Goal: Transaction & Acquisition: Obtain resource

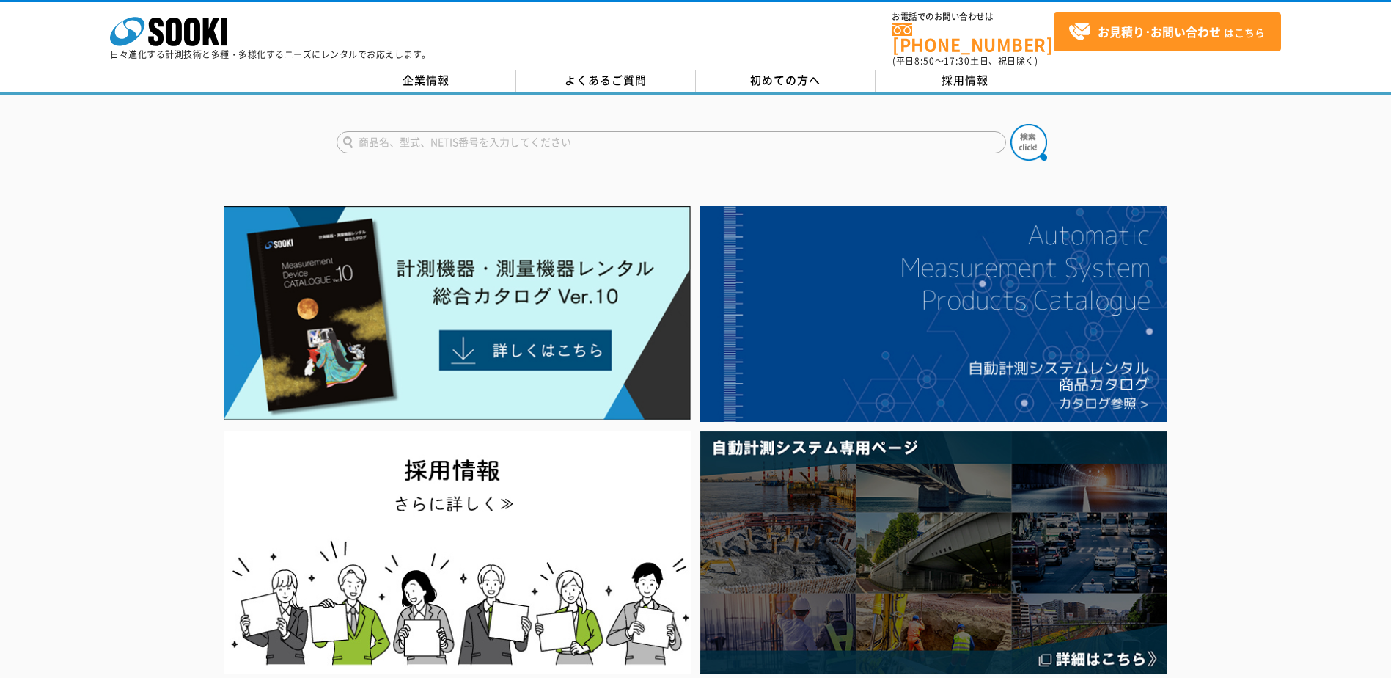
click at [438, 131] on input "text" at bounding box center [672, 142] width 670 height 22
type input "コンクリートテスター"
click at [1011, 124] on button at bounding box center [1029, 142] width 37 height 37
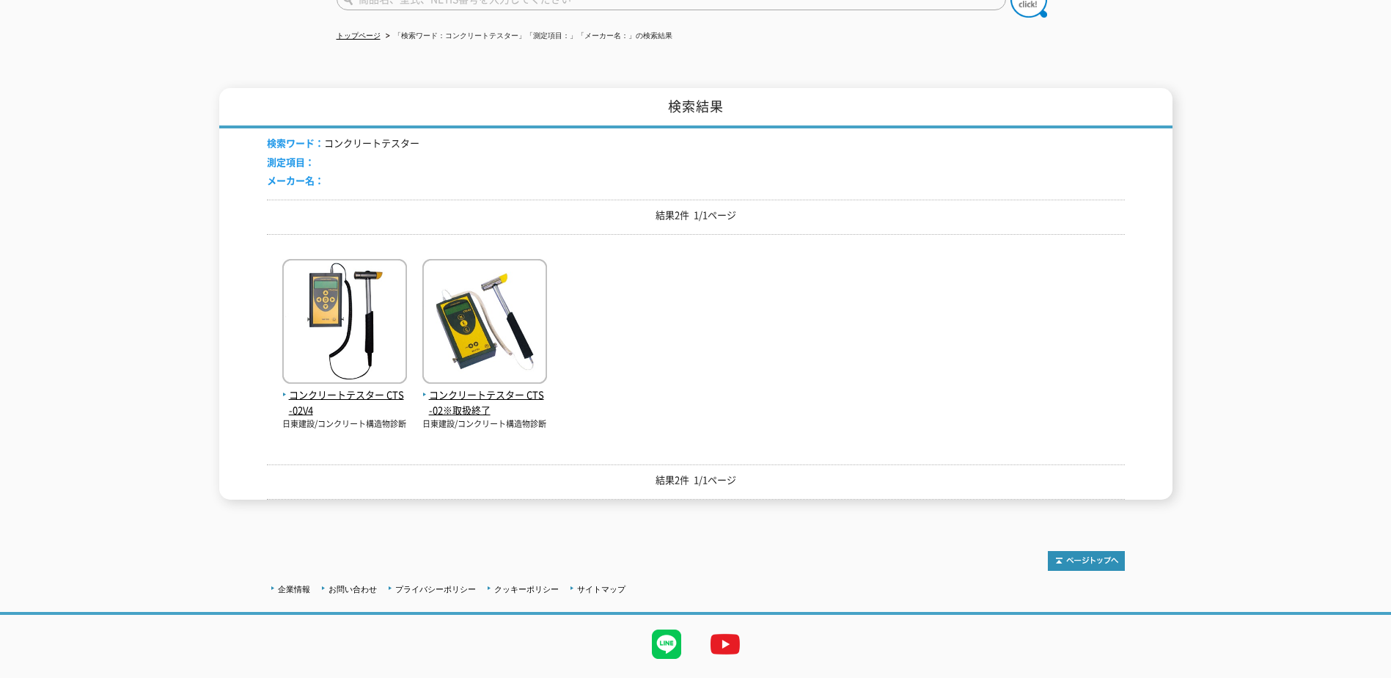
scroll to position [147, 0]
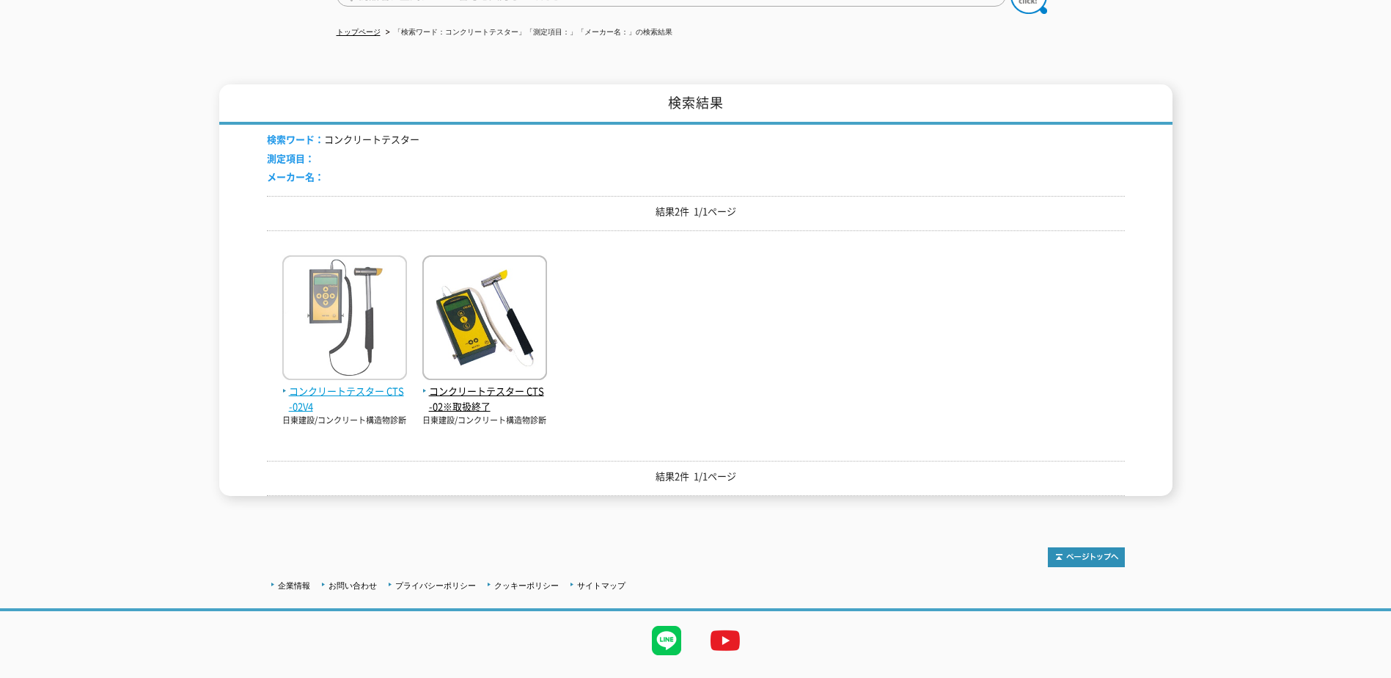
click at [380, 384] on span "コンクリートテスター CTS-02V4" at bounding box center [344, 399] width 125 height 31
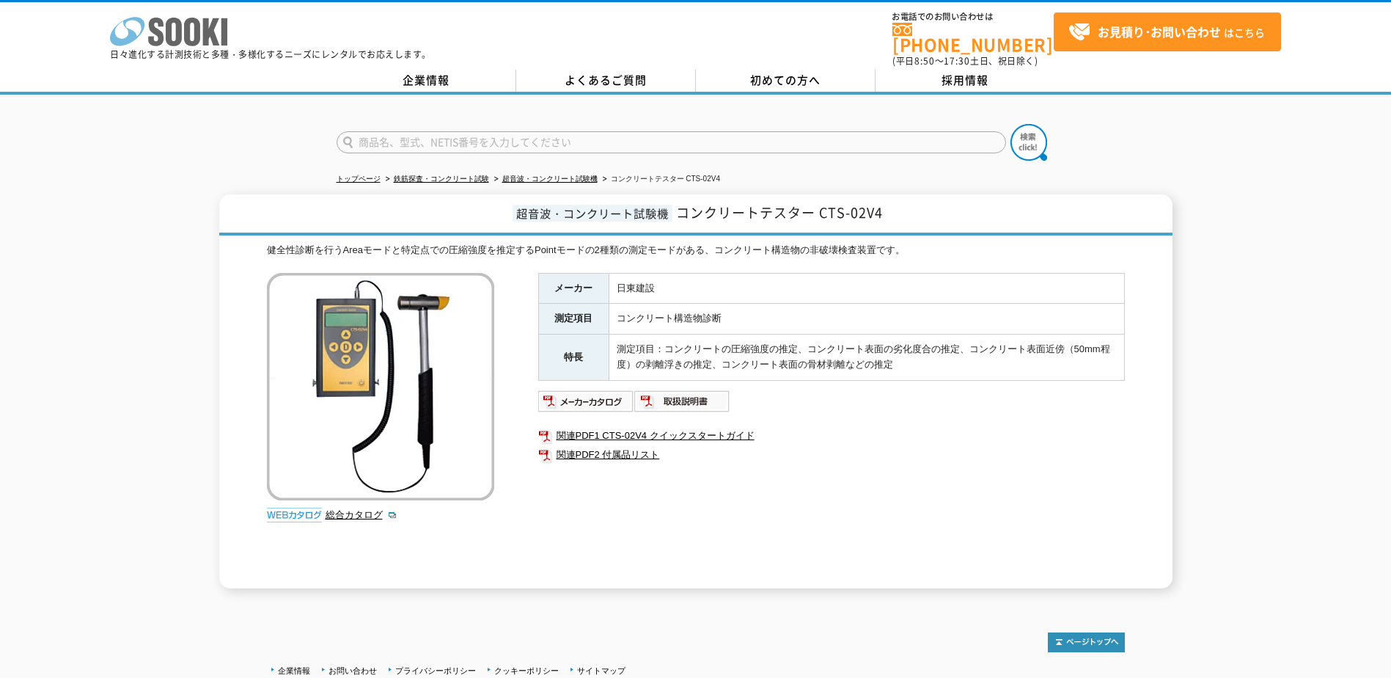
click at [183, 29] on icon "株式会社 ソーキ" at bounding box center [168, 31] width 117 height 29
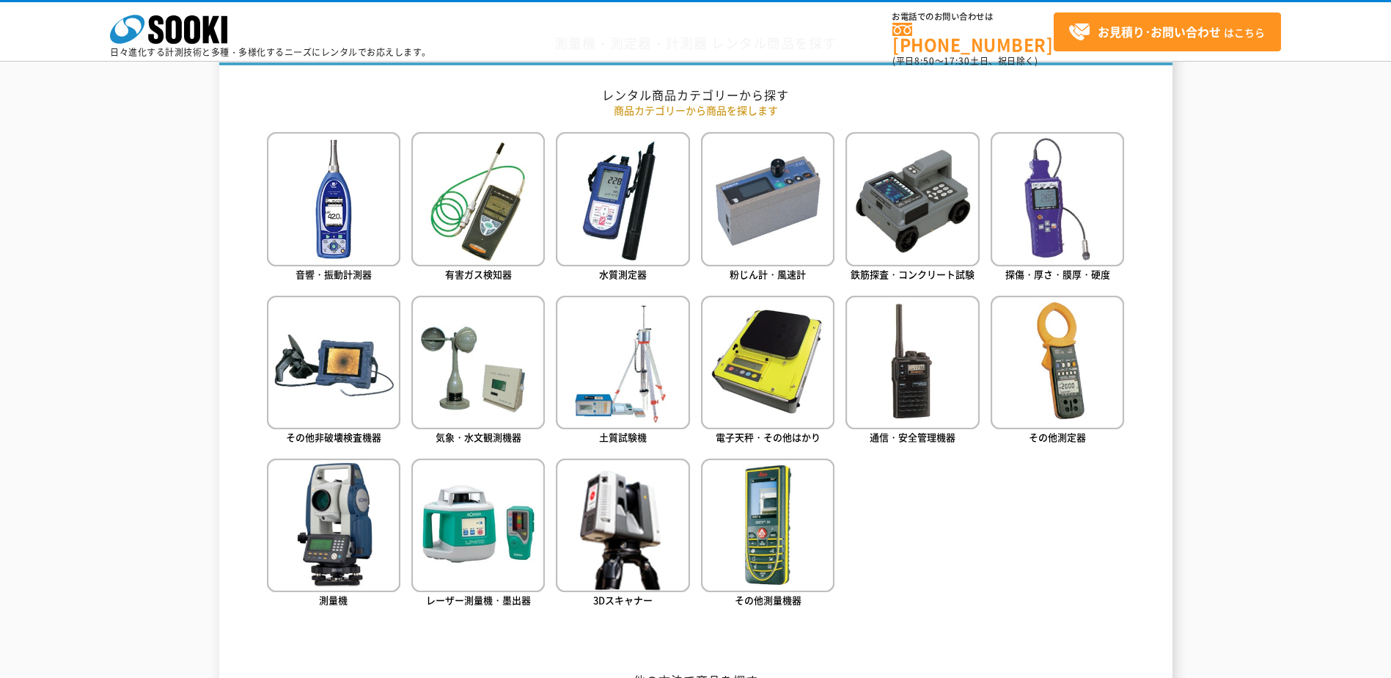
scroll to position [587, 0]
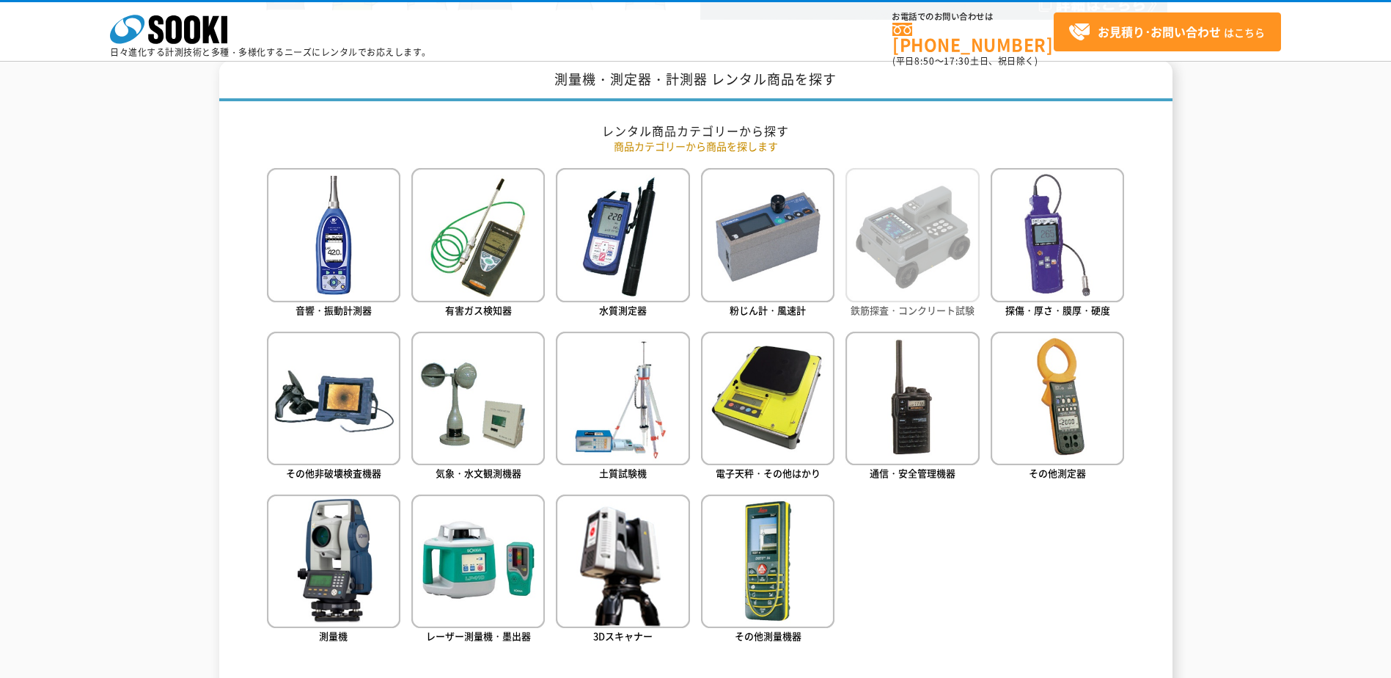
click at [913, 249] on img at bounding box center [913, 235] width 134 height 134
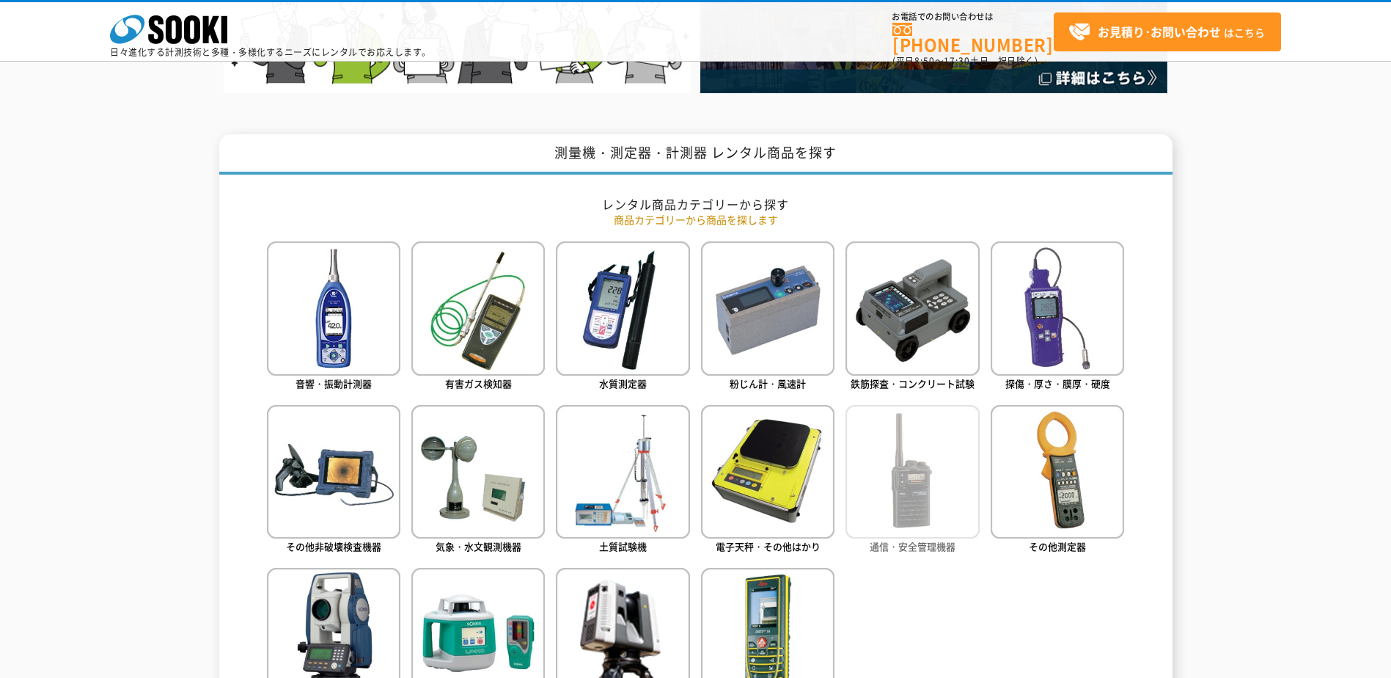
scroll to position [0, 0]
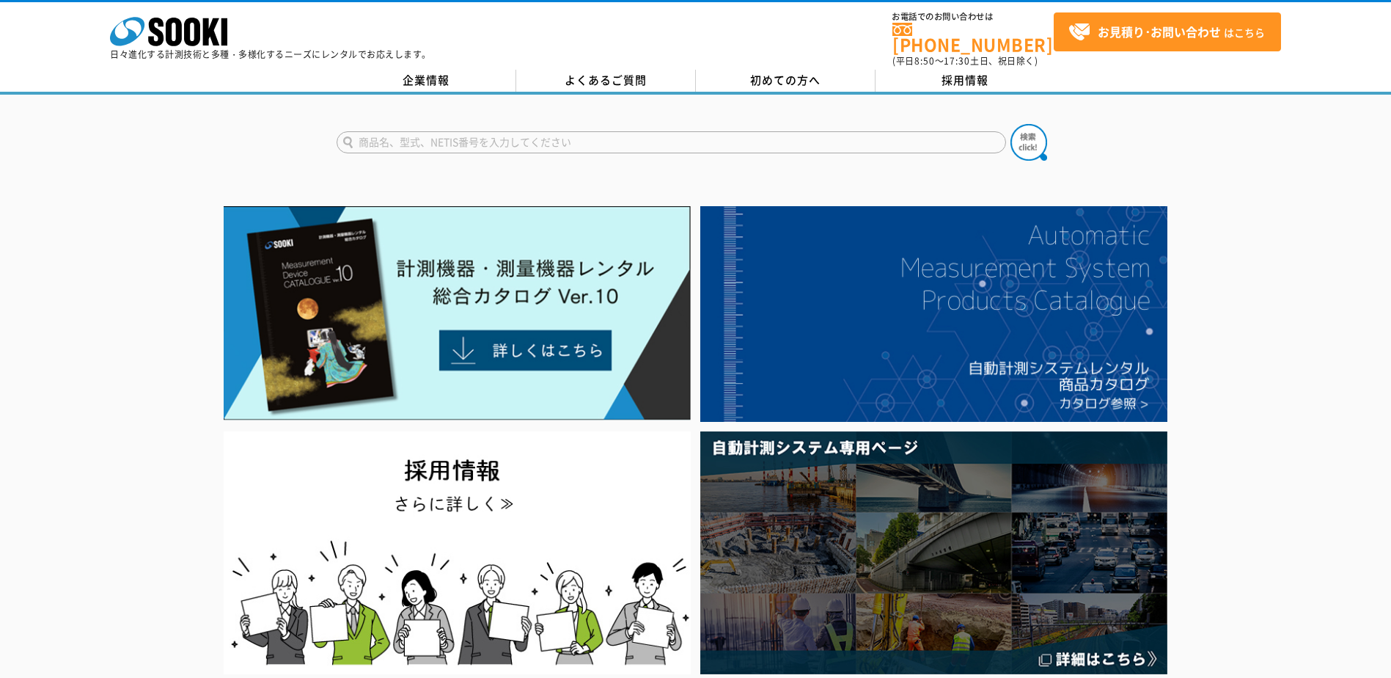
click at [414, 132] on input "text" at bounding box center [672, 142] width 670 height 22
type input "コンクリートテスターレンタル"
click at [1011, 124] on button at bounding box center [1029, 142] width 37 height 37
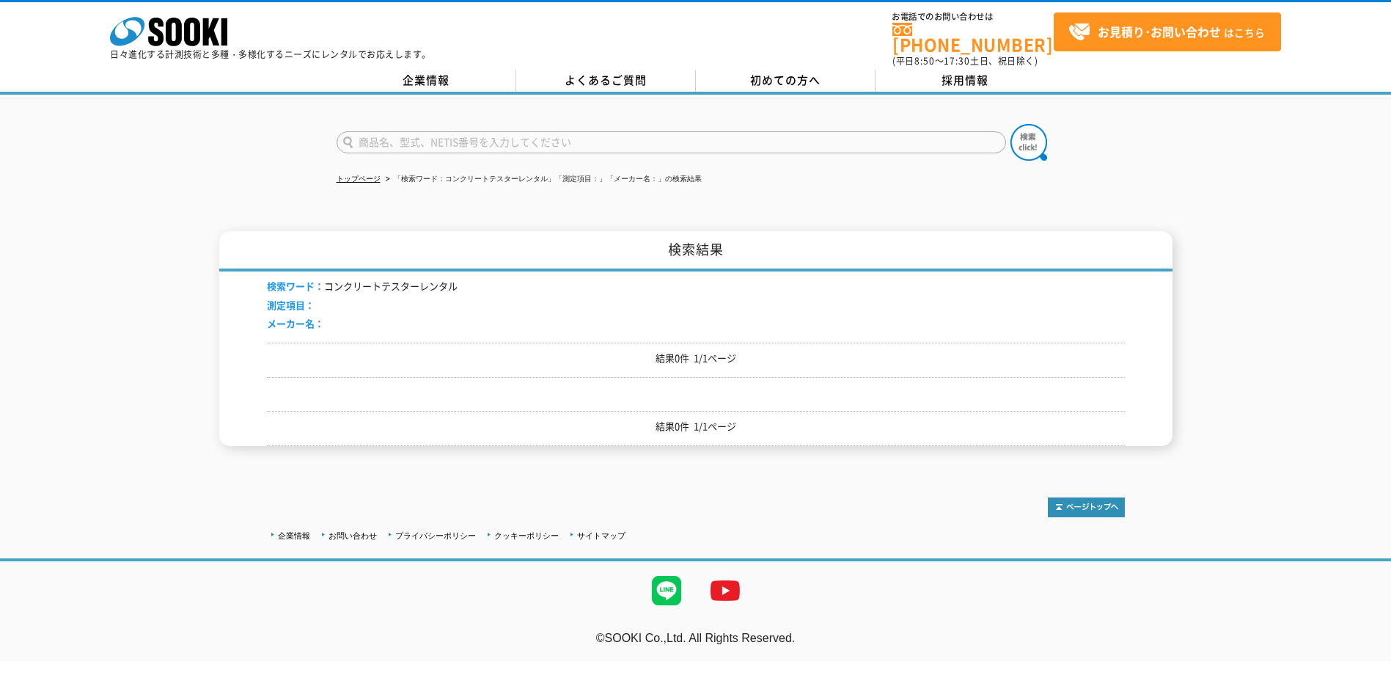
click at [187, 46] on link "株式会社 ソーキ" at bounding box center [168, 42] width 117 height 14
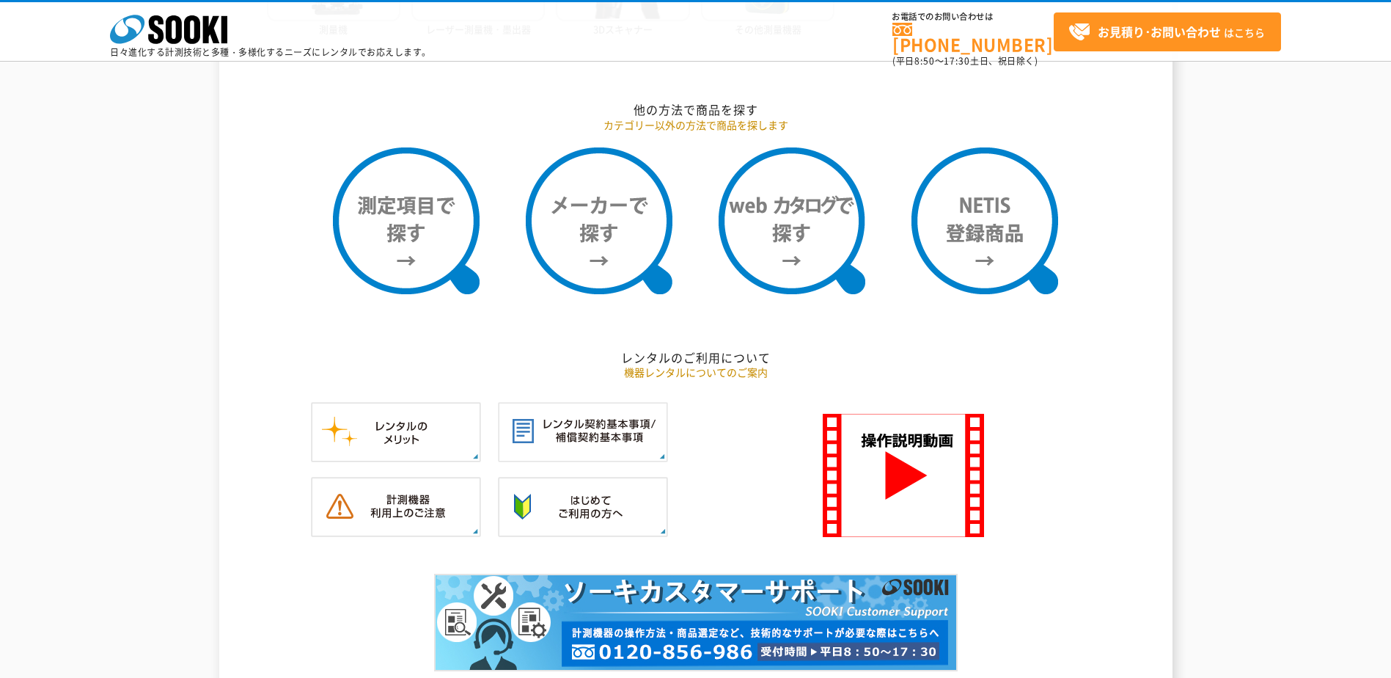
scroll to position [954, 0]
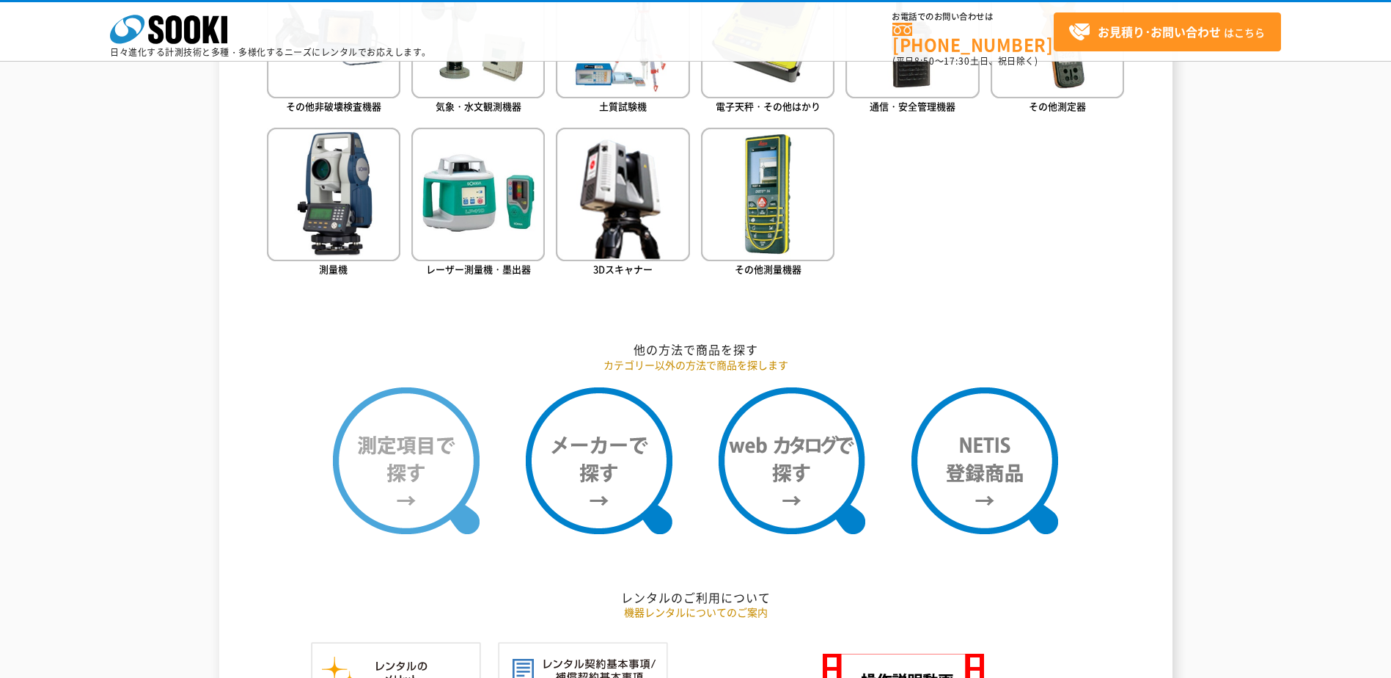
click at [404, 447] on img at bounding box center [406, 460] width 147 height 147
click at [416, 449] on img at bounding box center [406, 460] width 147 height 147
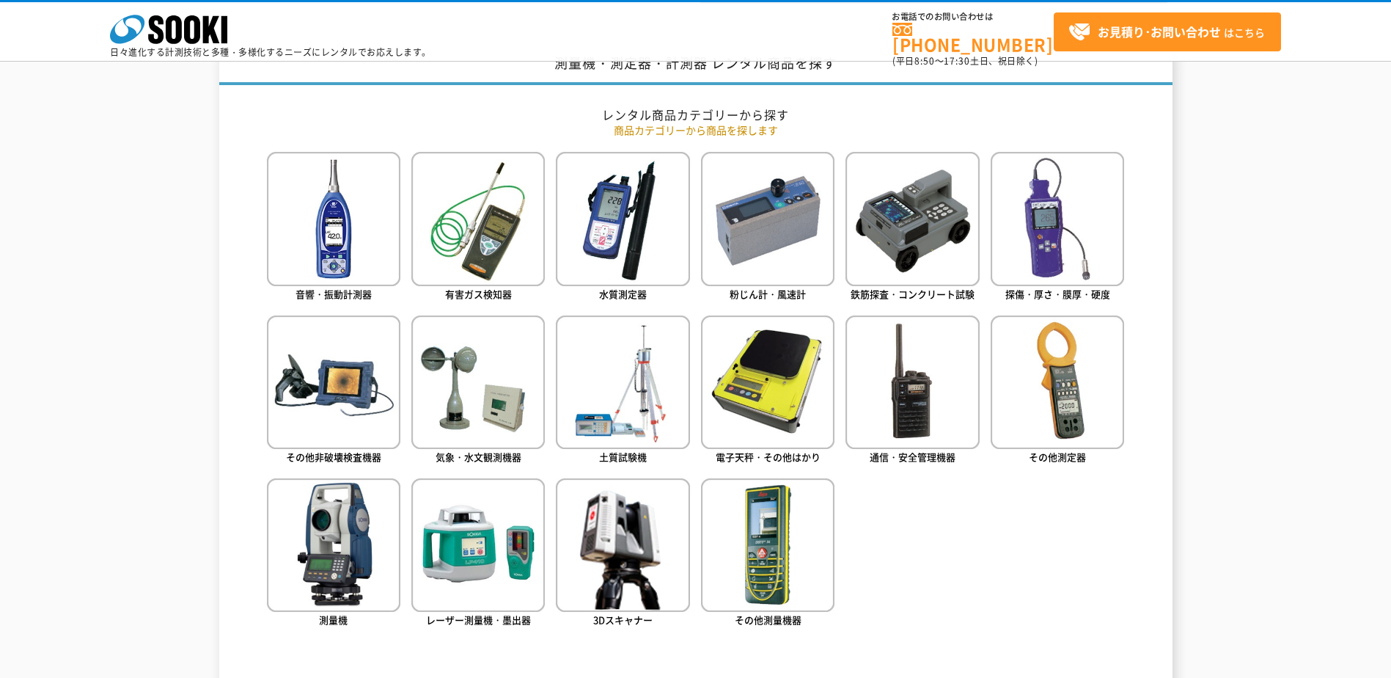
scroll to position [440, 0]
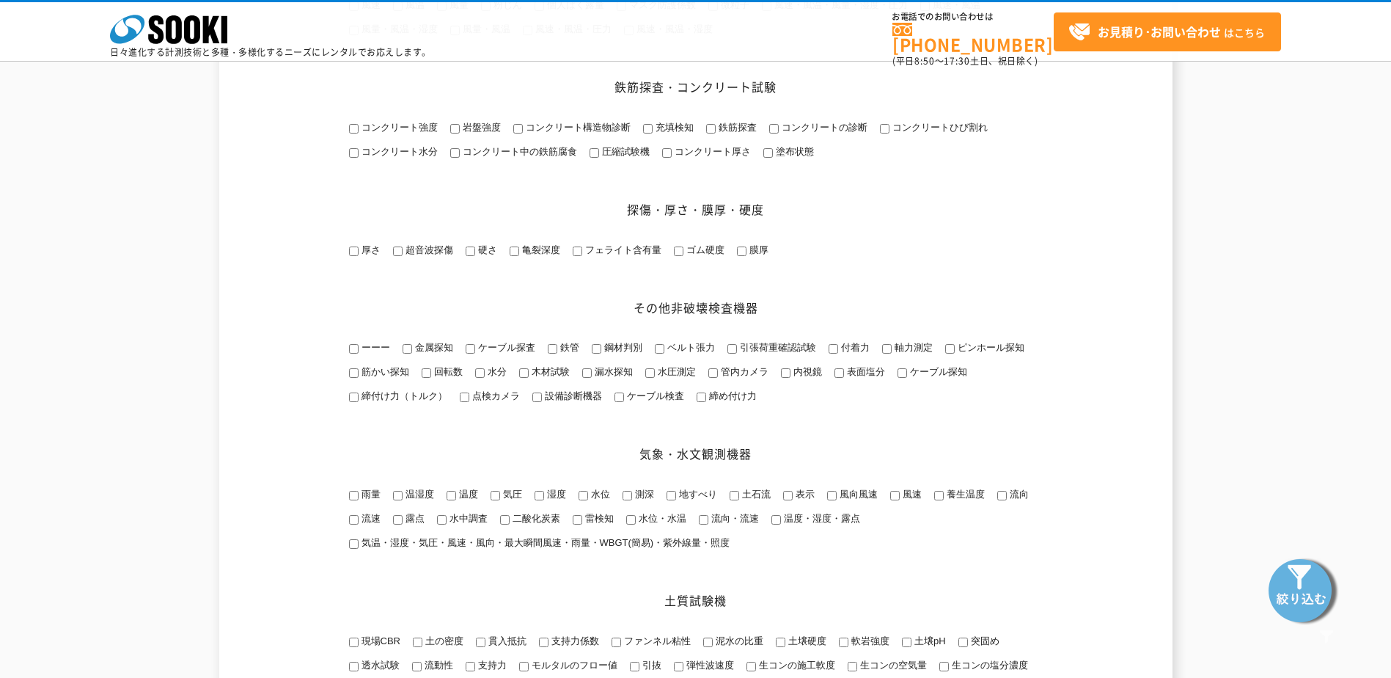
scroll to position [880, 0]
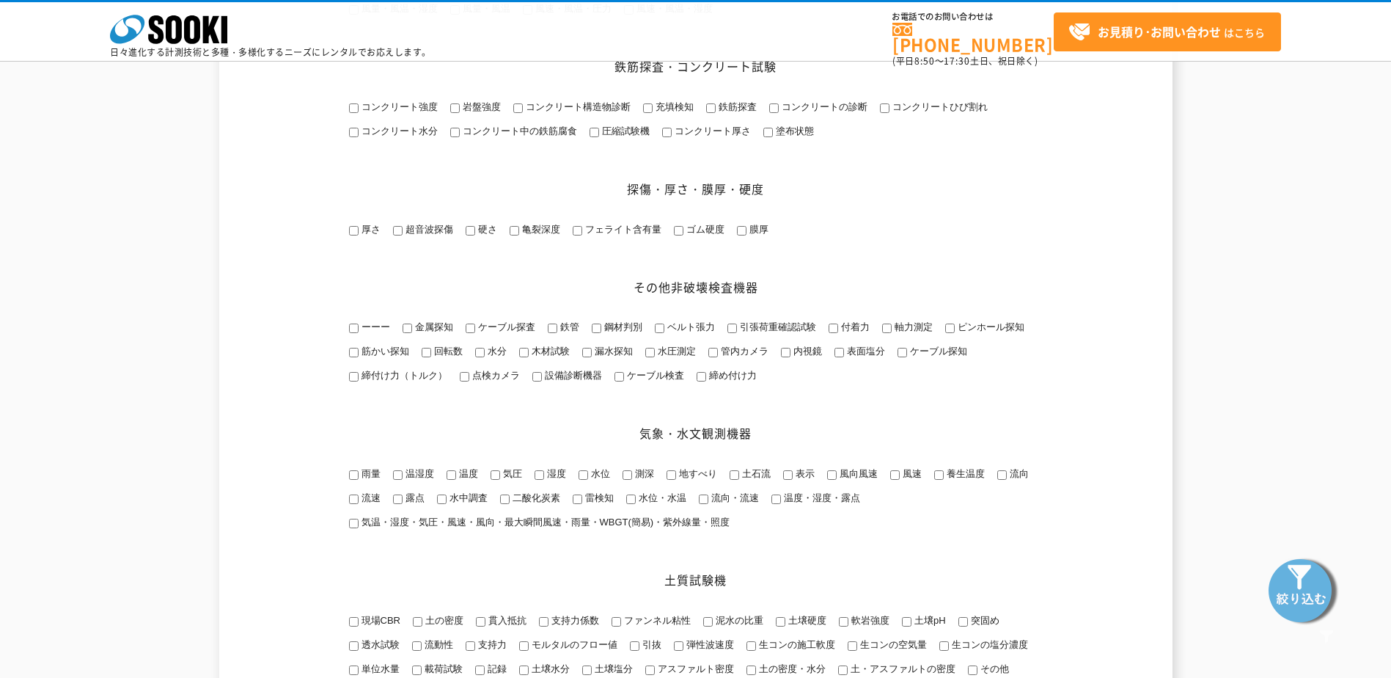
click at [355, 113] on input "コンクリート強度" at bounding box center [354, 108] width 10 height 10
checkbox input "true"
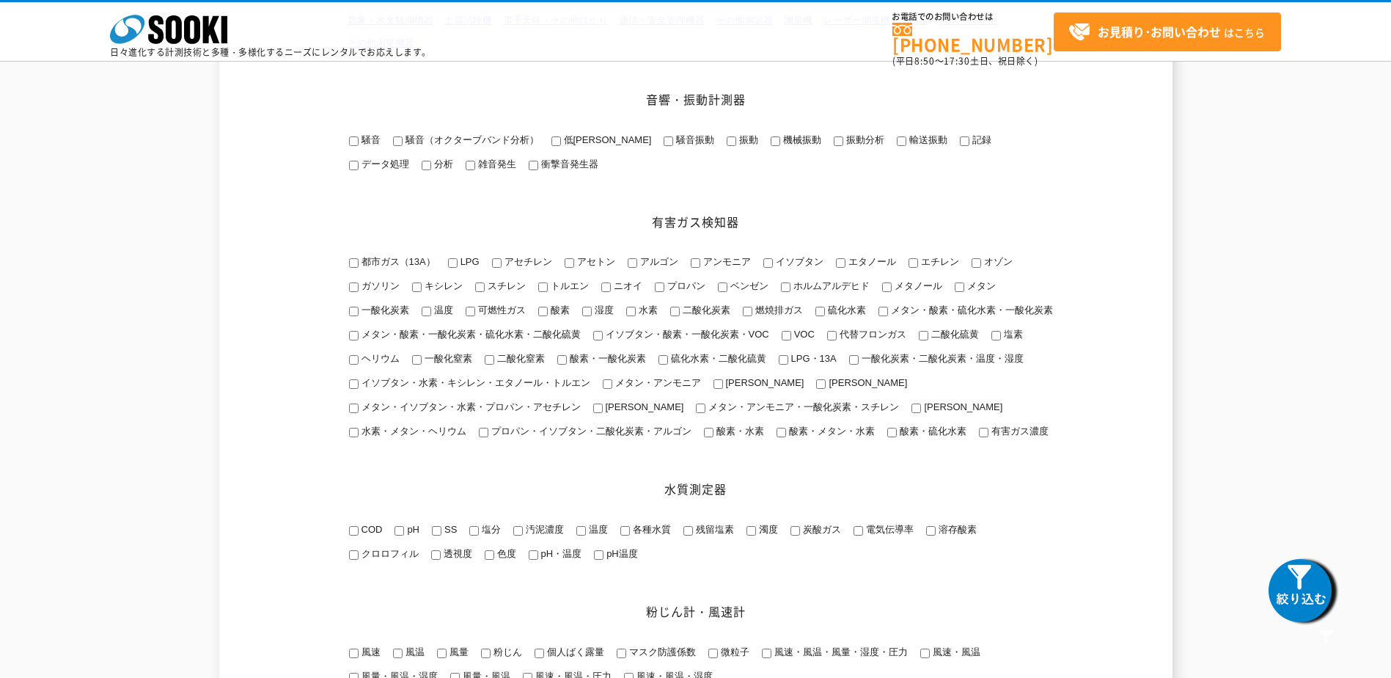
scroll to position [637, 0]
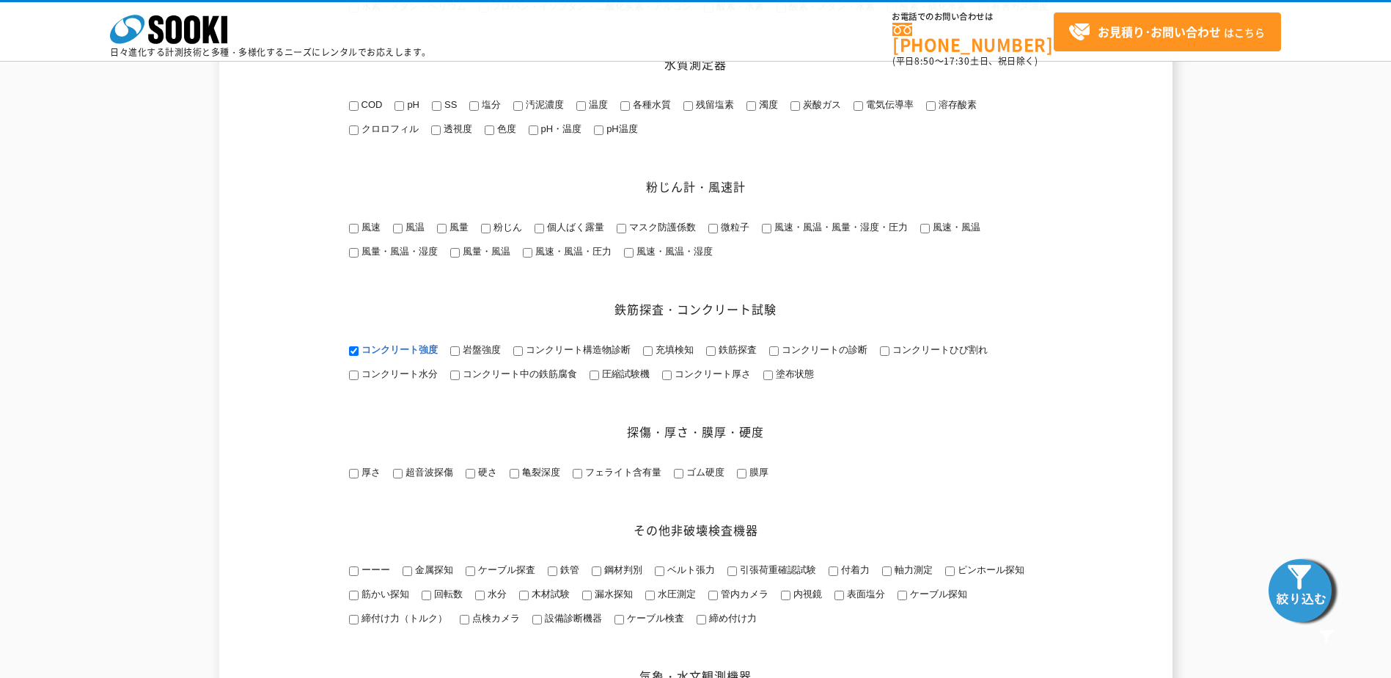
click at [1301, 581] on img at bounding box center [1303, 589] width 73 height 73
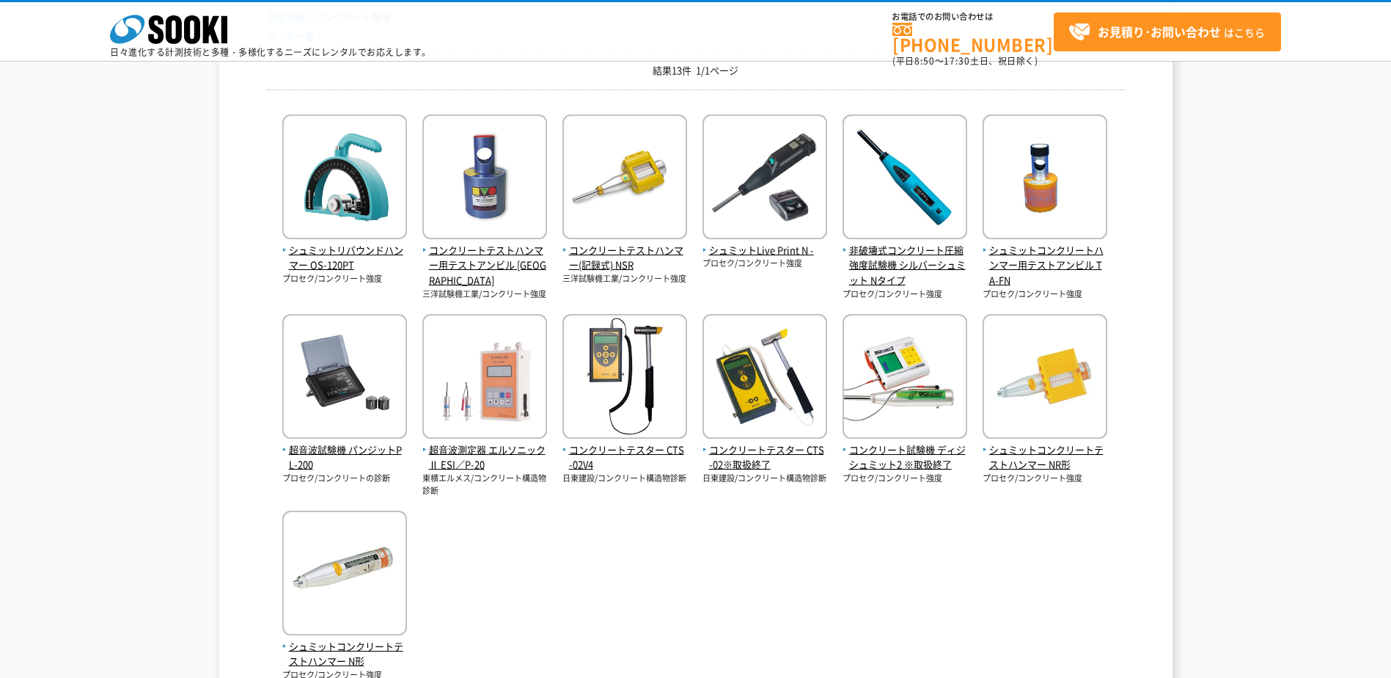
scroll to position [293, 0]
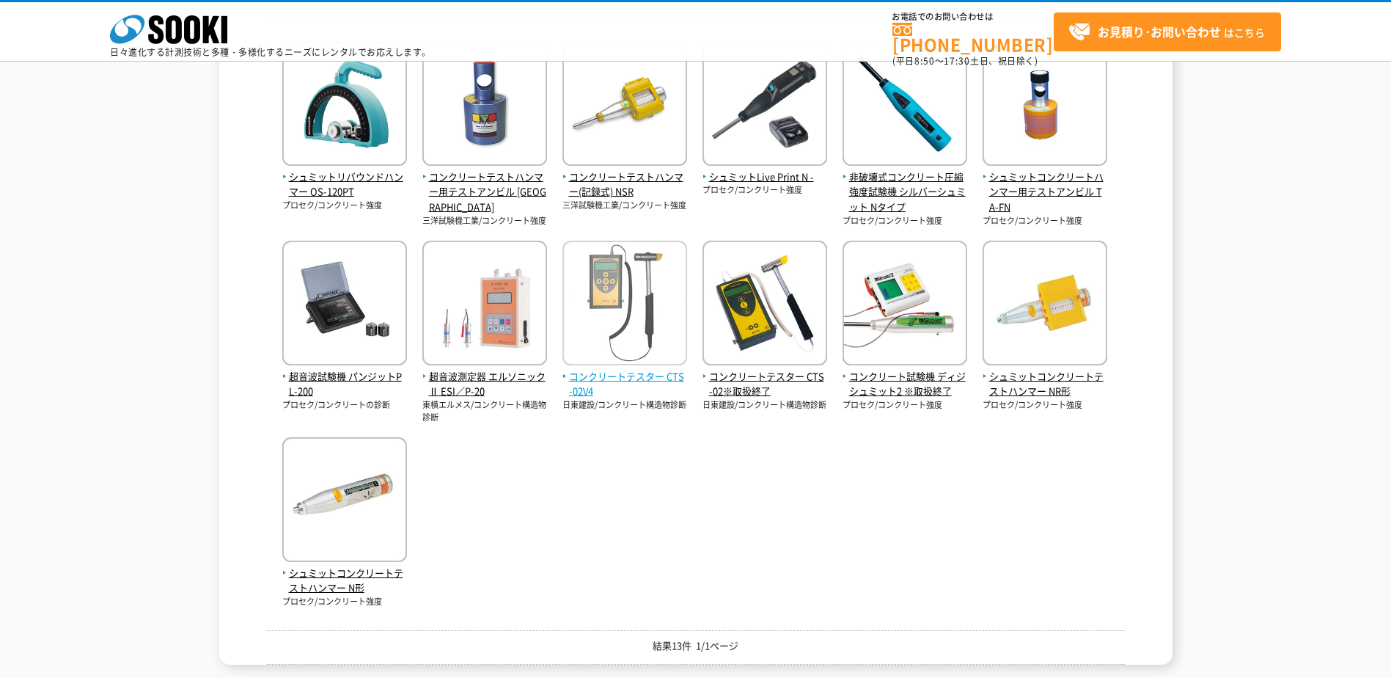
click at [637, 371] on span "コンクリートテスター CTS-02V4" at bounding box center [625, 384] width 125 height 31
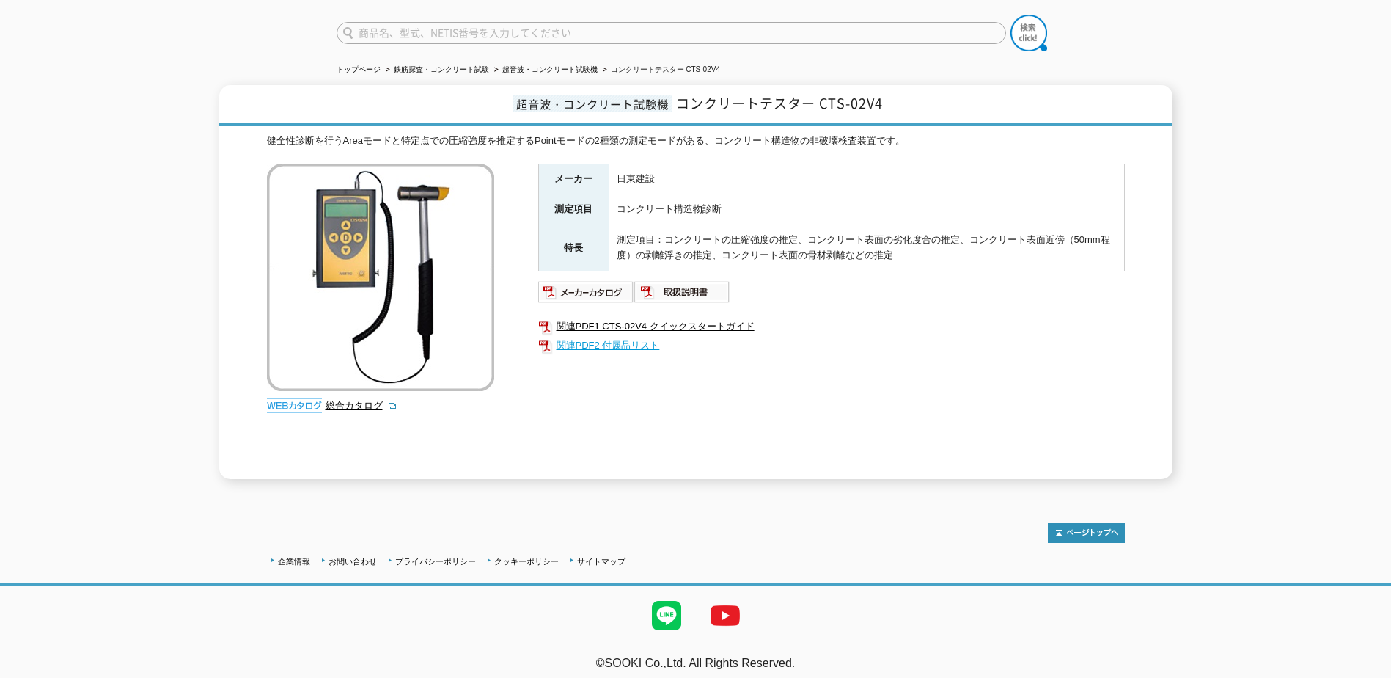
scroll to position [110, 0]
click at [406, 276] on img at bounding box center [380, 276] width 227 height 227
